Goal: Navigation & Orientation: Find specific page/section

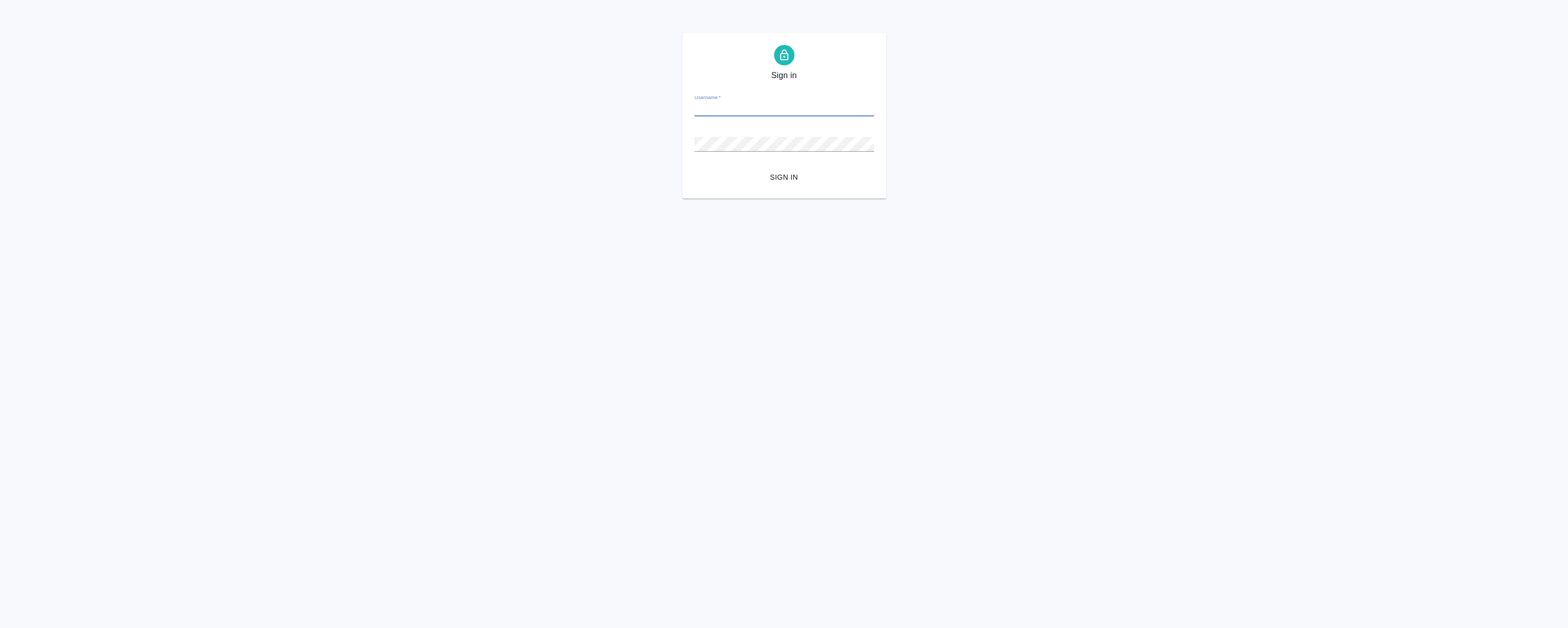
click at [756, 109] on input "Username   *" at bounding box center [784, 109] width 180 height 14
type input "r.magerramov@awatera.com"
click at [786, 184] on button "Sign in" at bounding box center [784, 177] width 180 height 19
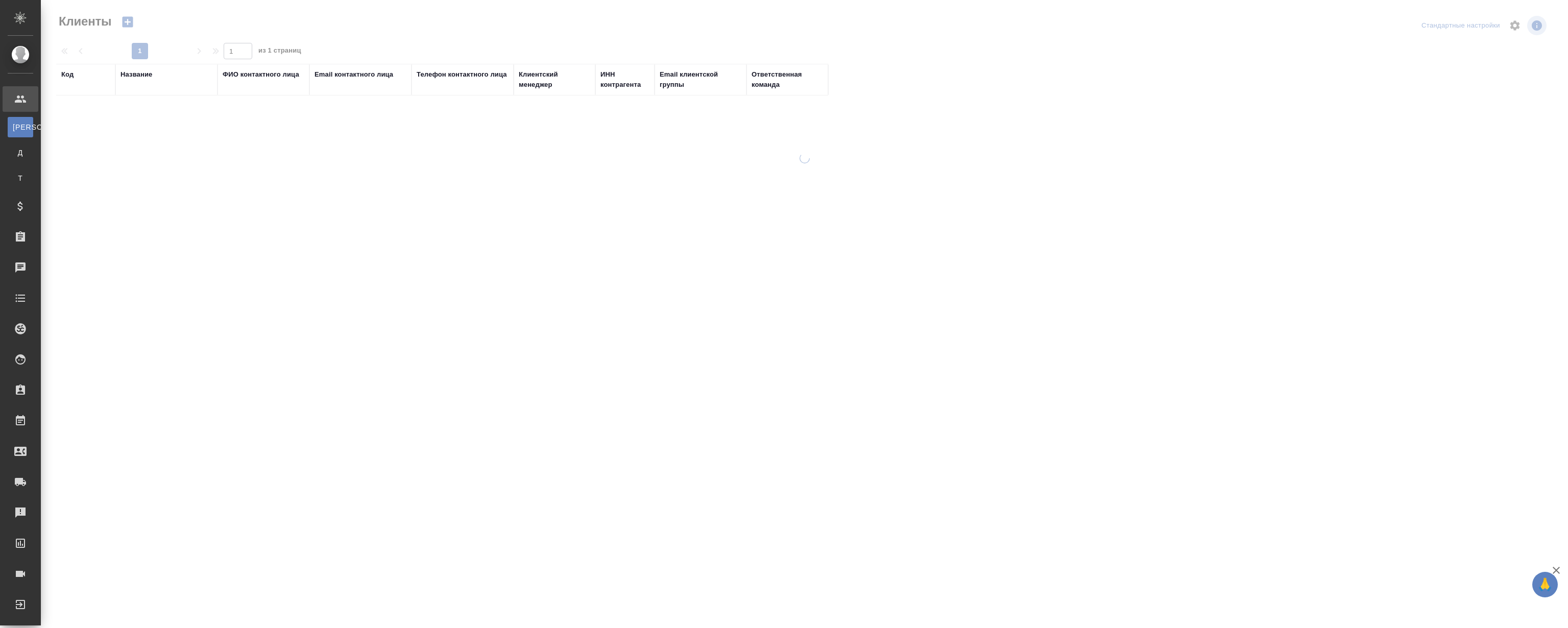
select select "RU"
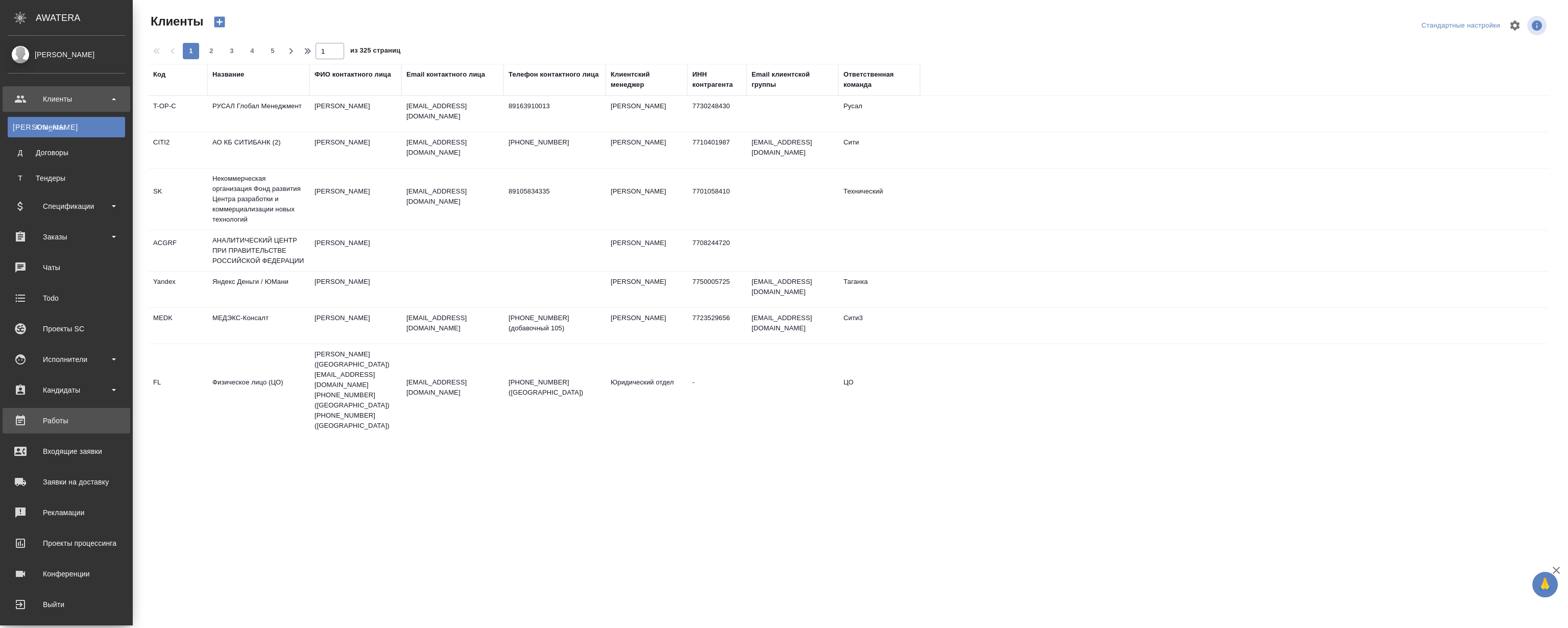
click at [52, 424] on div "Работы" at bounding box center [66, 420] width 118 height 16
